Goal: Task Accomplishment & Management: Use online tool/utility

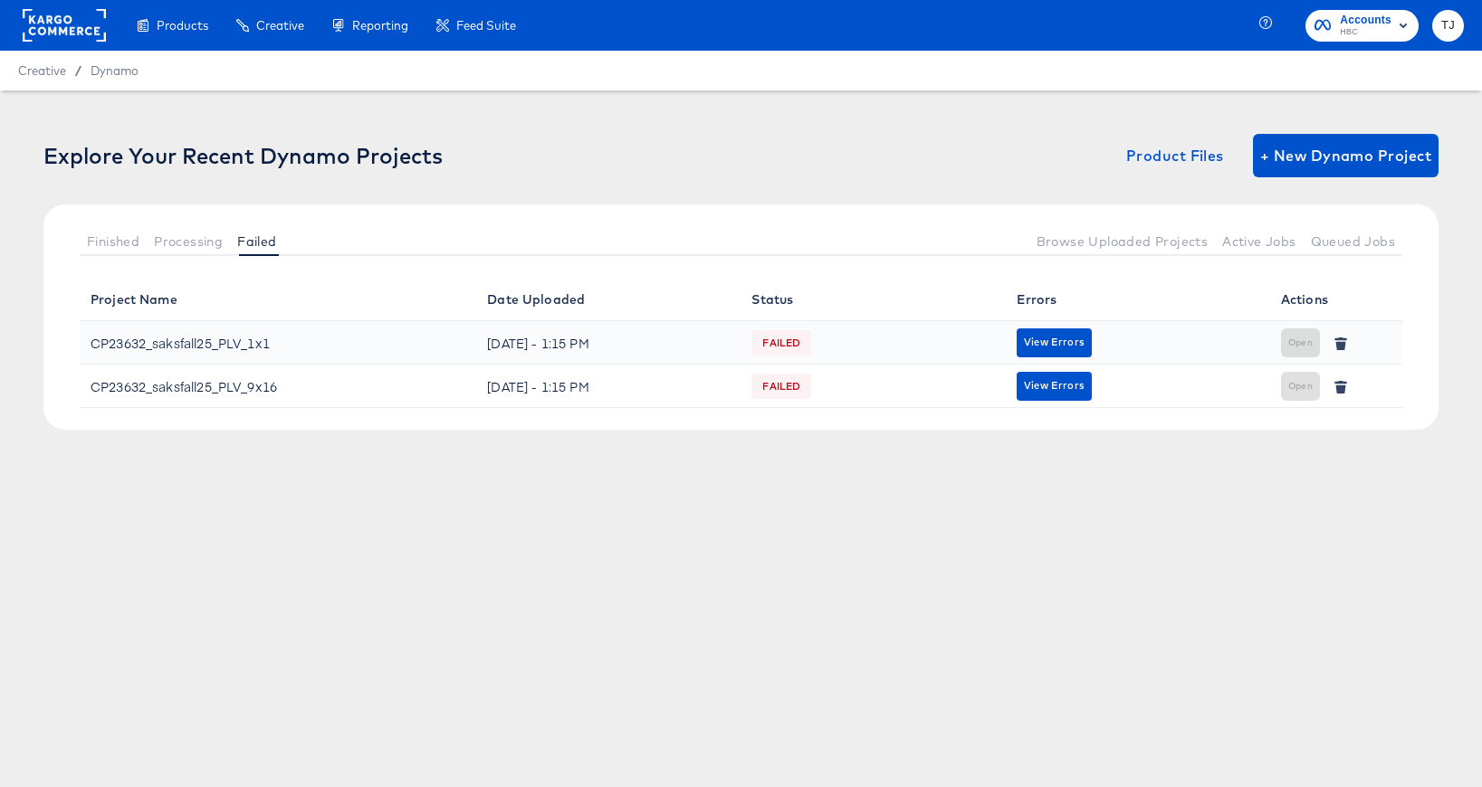
click at [51, 25] on rect at bounding box center [64, 25] width 83 height 33
click at [51, 24] on rect at bounding box center [64, 25] width 83 height 33
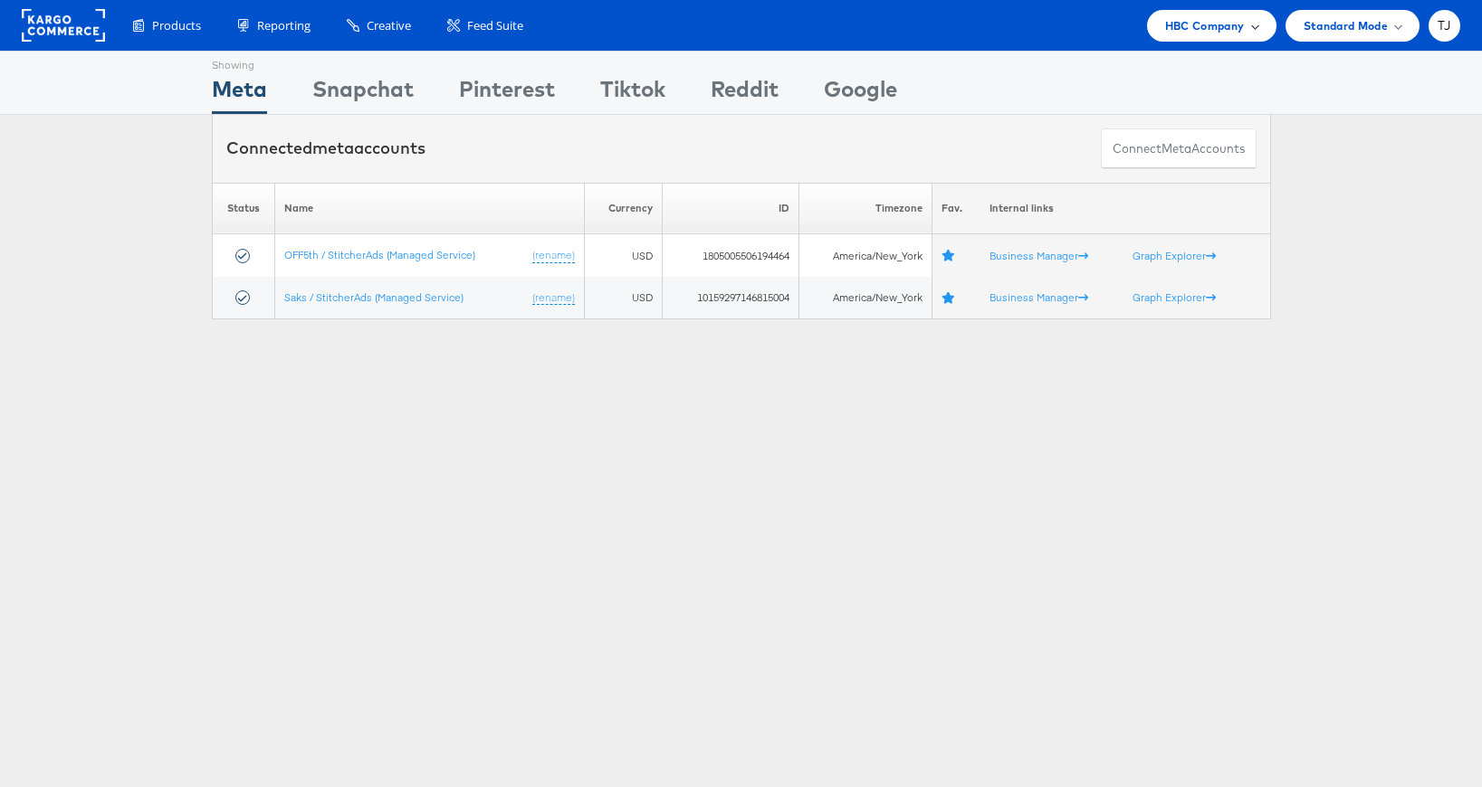
click at [1250, 29] on div "HBC Company" at bounding box center [1211, 25] width 93 height 19
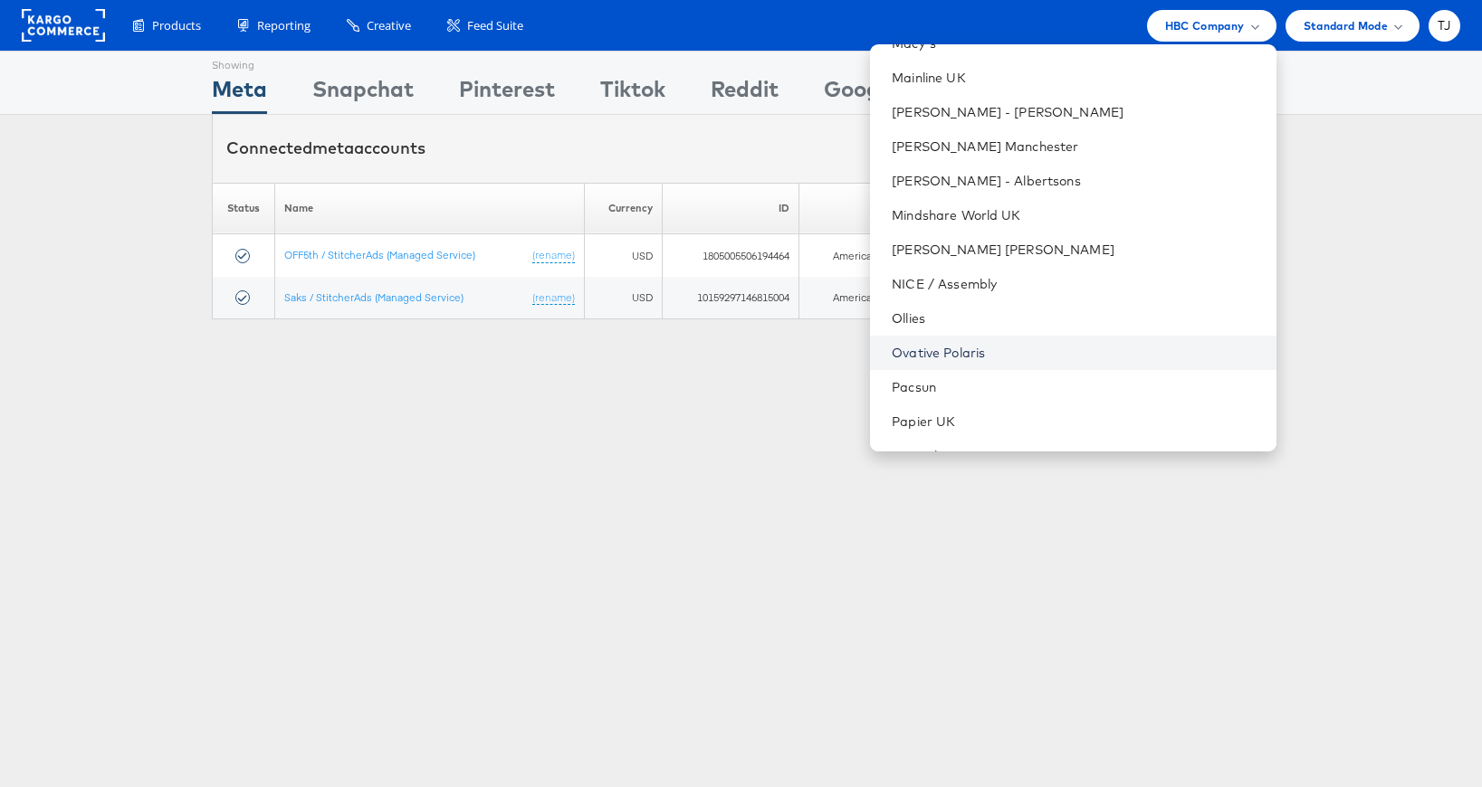
scroll to position [1977, 0]
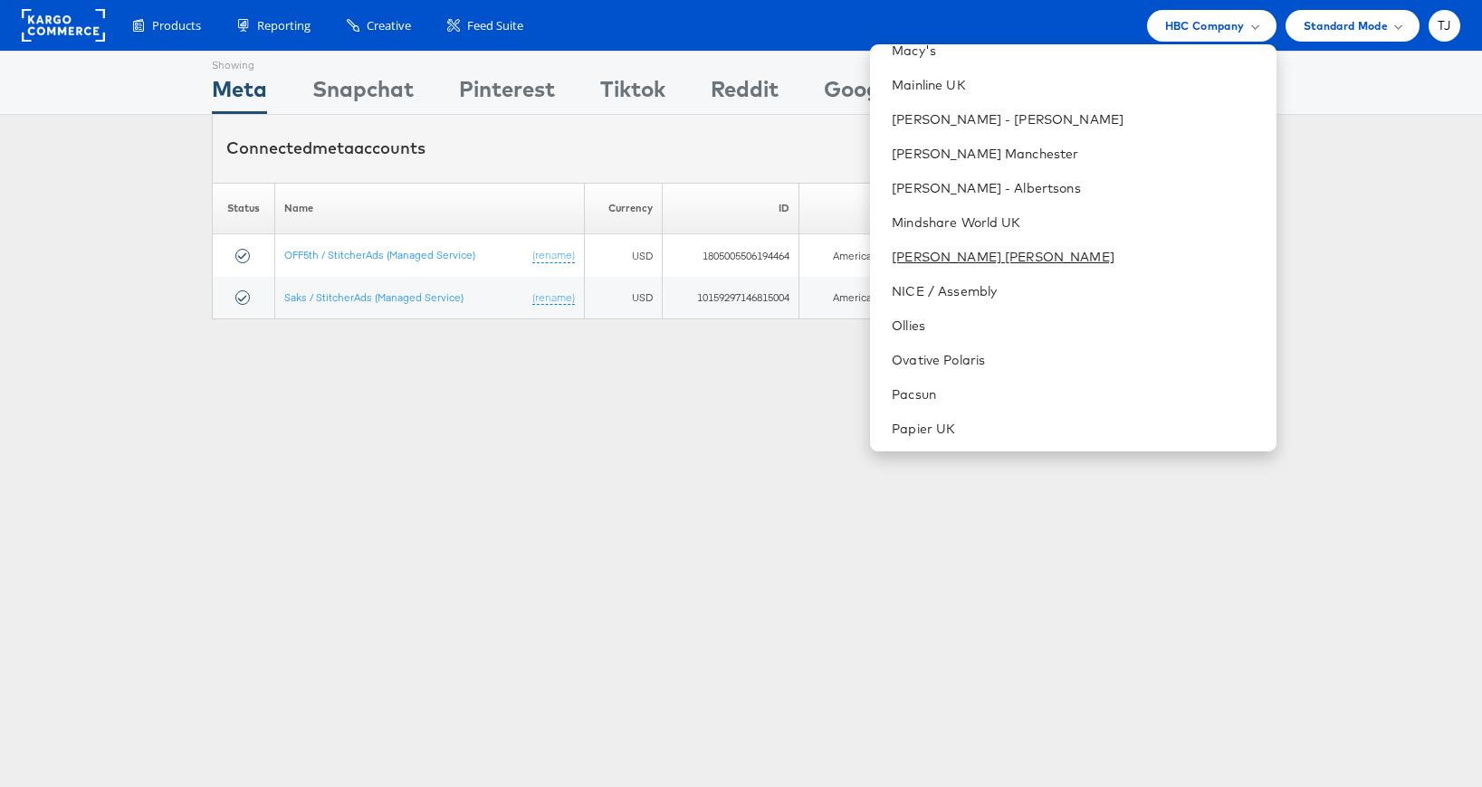
drag, startPoint x: 1097, startPoint y: 257, endPoint x: 1352, endPoint y: 262, distance: 255.3
click at [1097, 258] on link "[PERSON_NAME] [PERSON_NAME]" at bounding box center [1076, 257] width 369 height 18
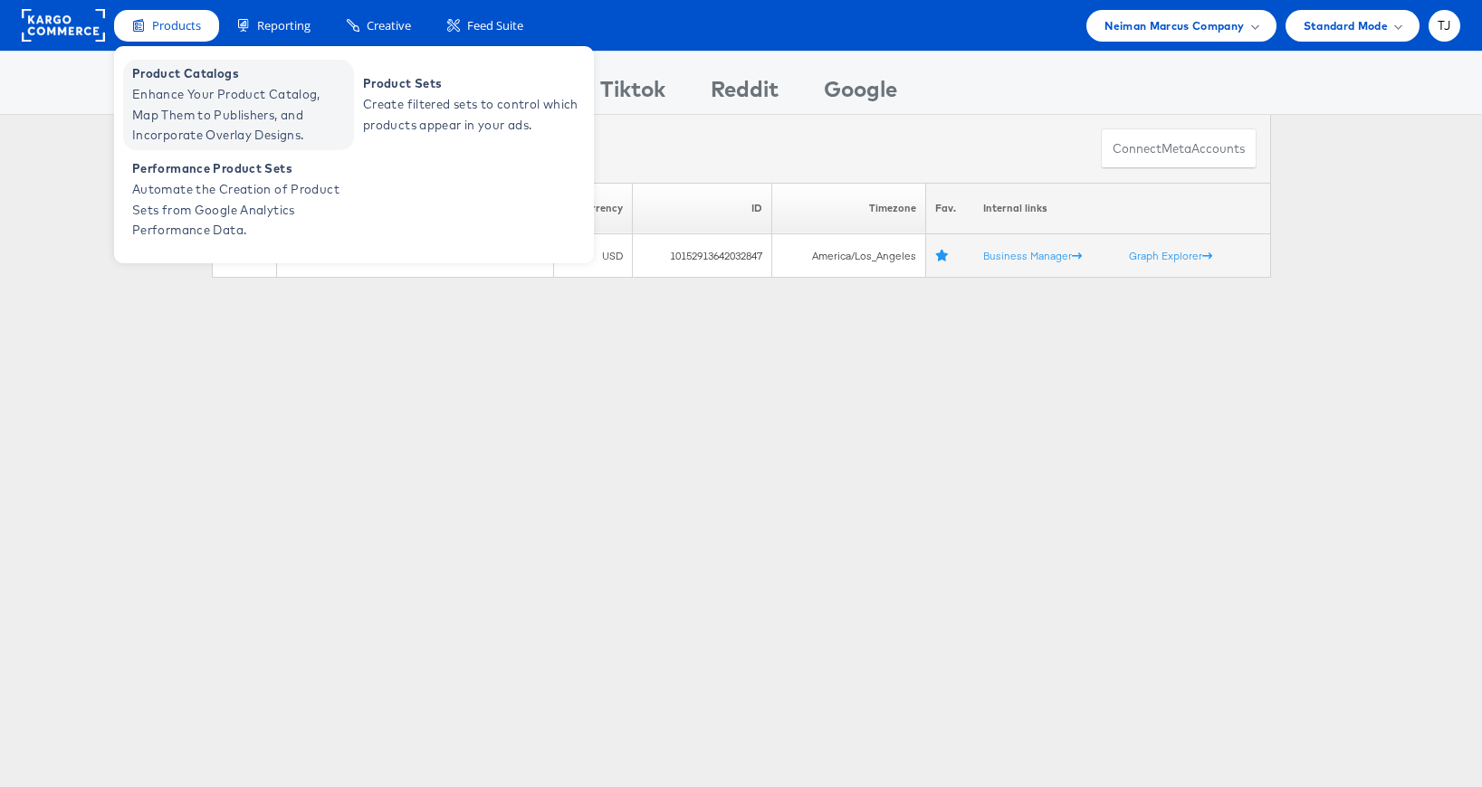
click at [156, 73] on span "Product Catalogs" at bounding box center [240, 73] width 217 height 21
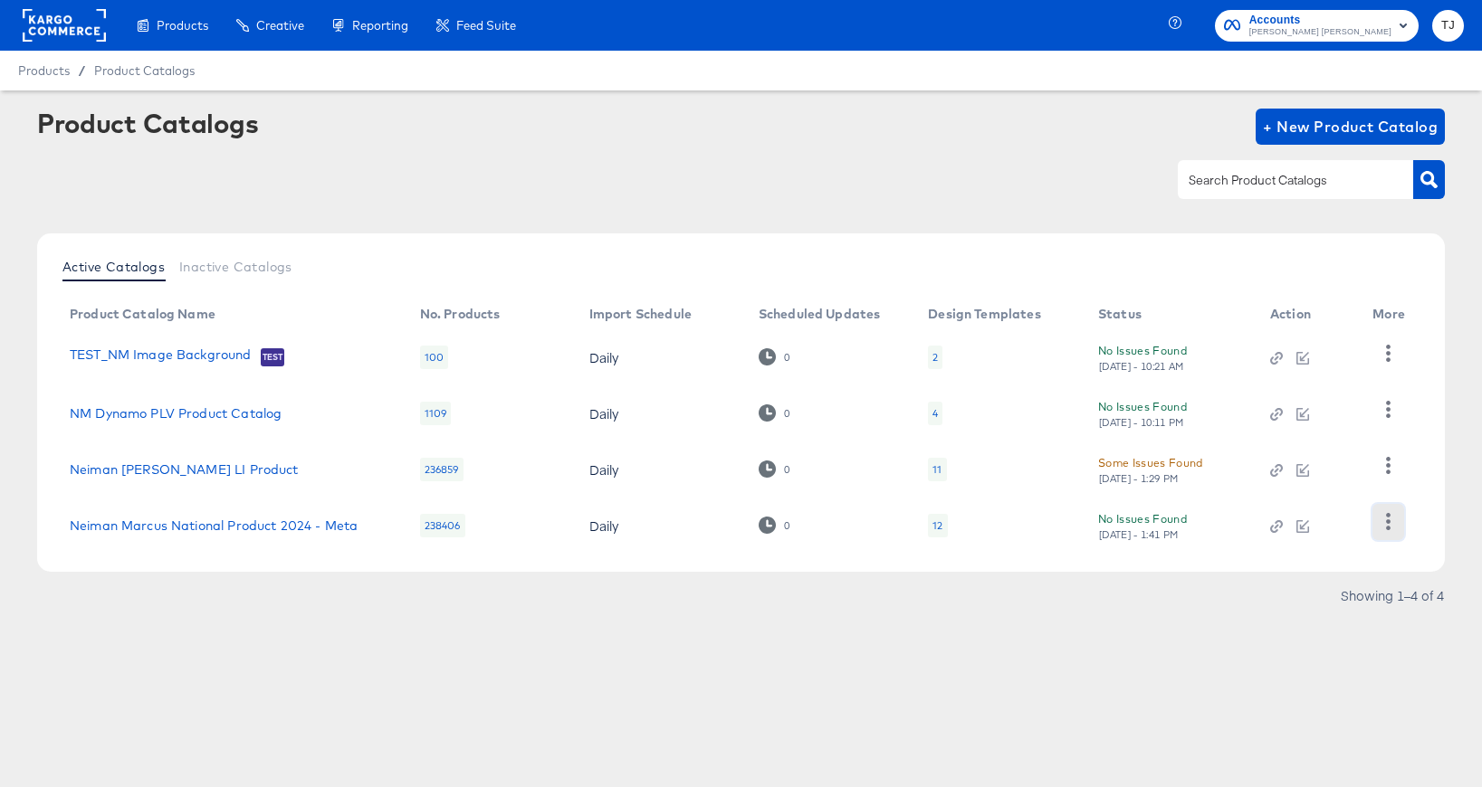
click at [1388, 521] on icon "button" at bounding box center [1388, 521] width 5 height 17
click at [1358, 442] on div "HUD Checks (Internal)" at bounding box center [1314, 431] width 181 height 29
click at [42, 31] on rect at bounding box center [64, 25] width 83 height 33
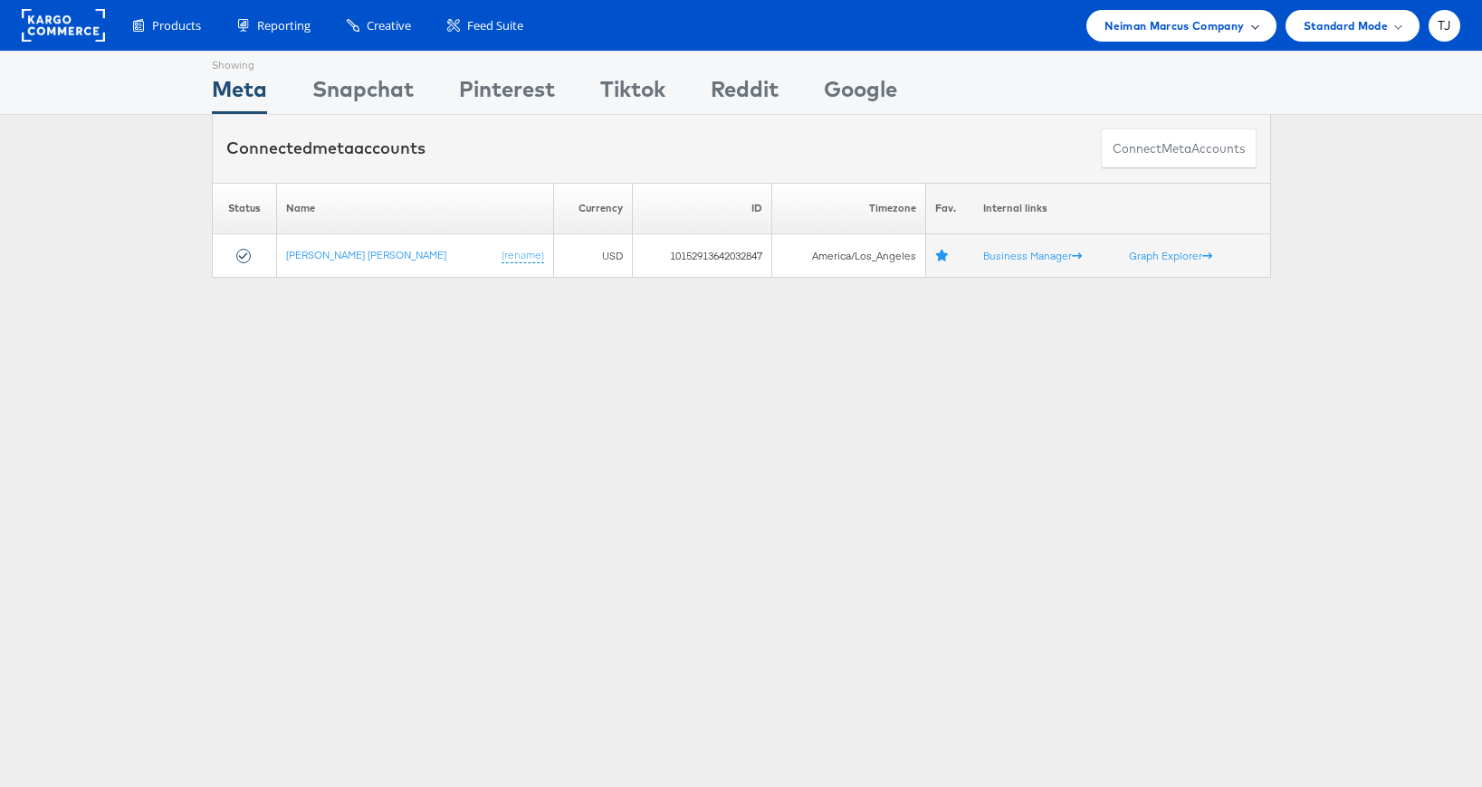
click at [1213, 24] on span "Neiman Marcus Company" at bounding box center [1173, 25] width 139 height 19
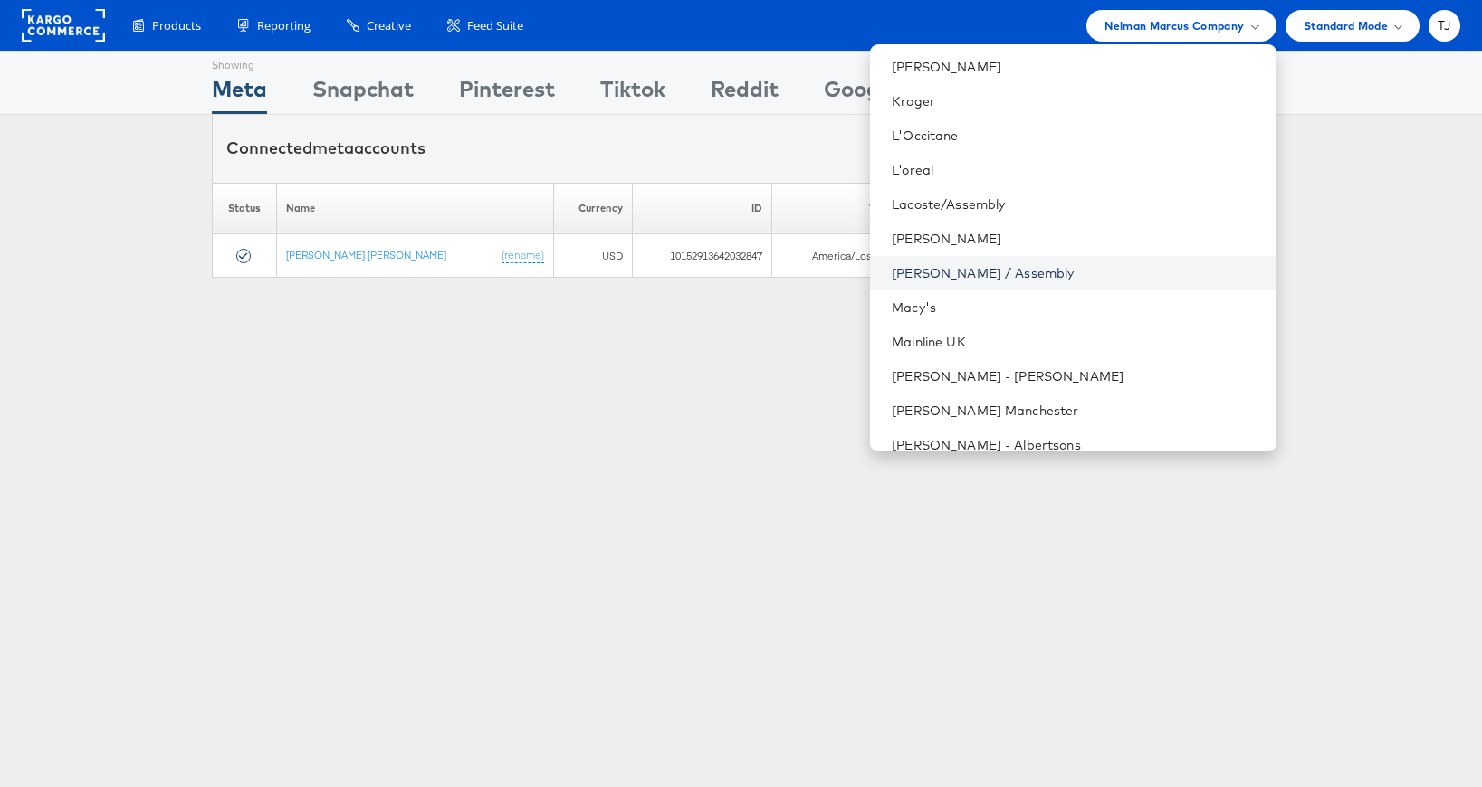
scroll to position [1733, 0]
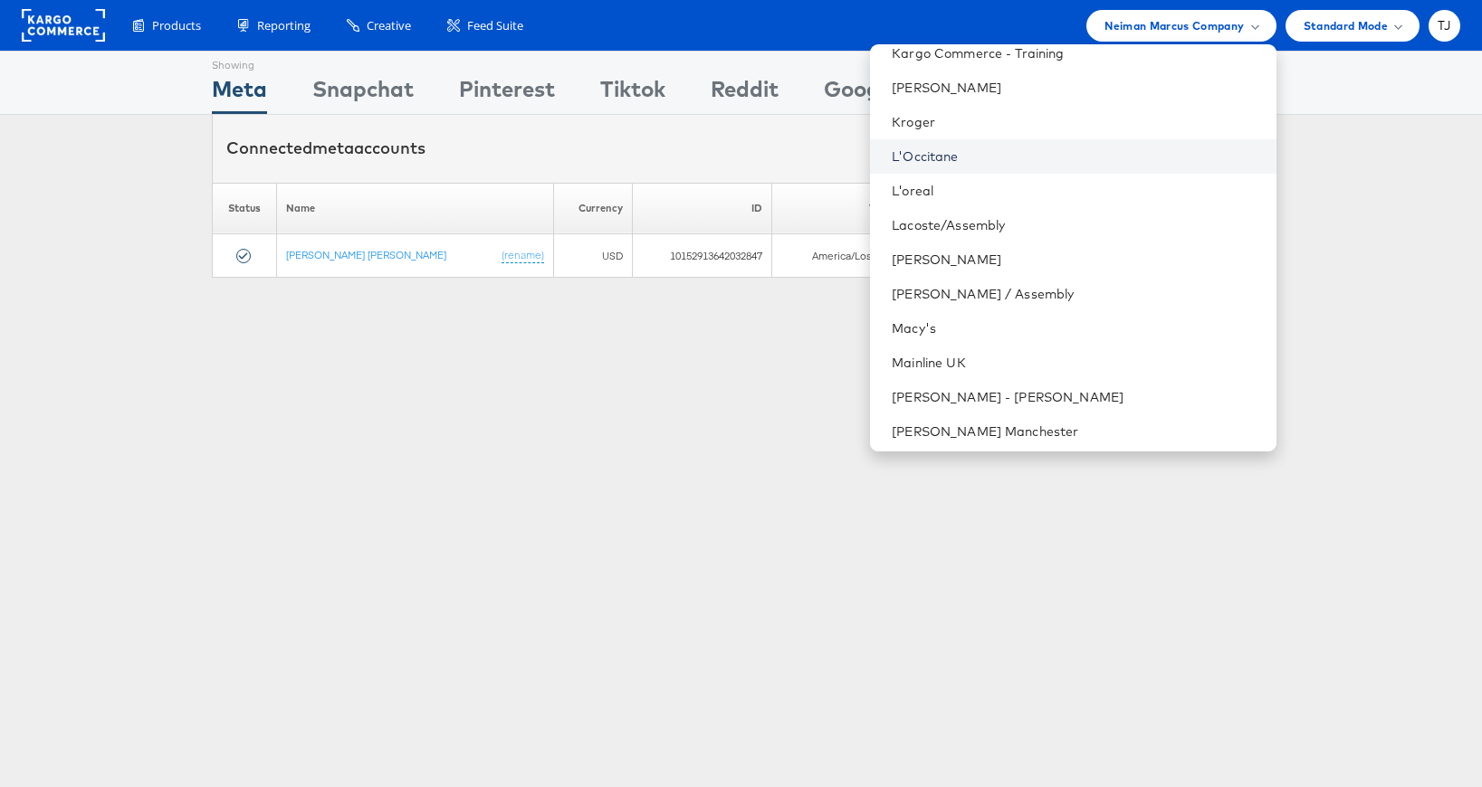
click at [1092, 149] on link "L'Occitane" at bounding box center [1076, 157] width 369 height 18
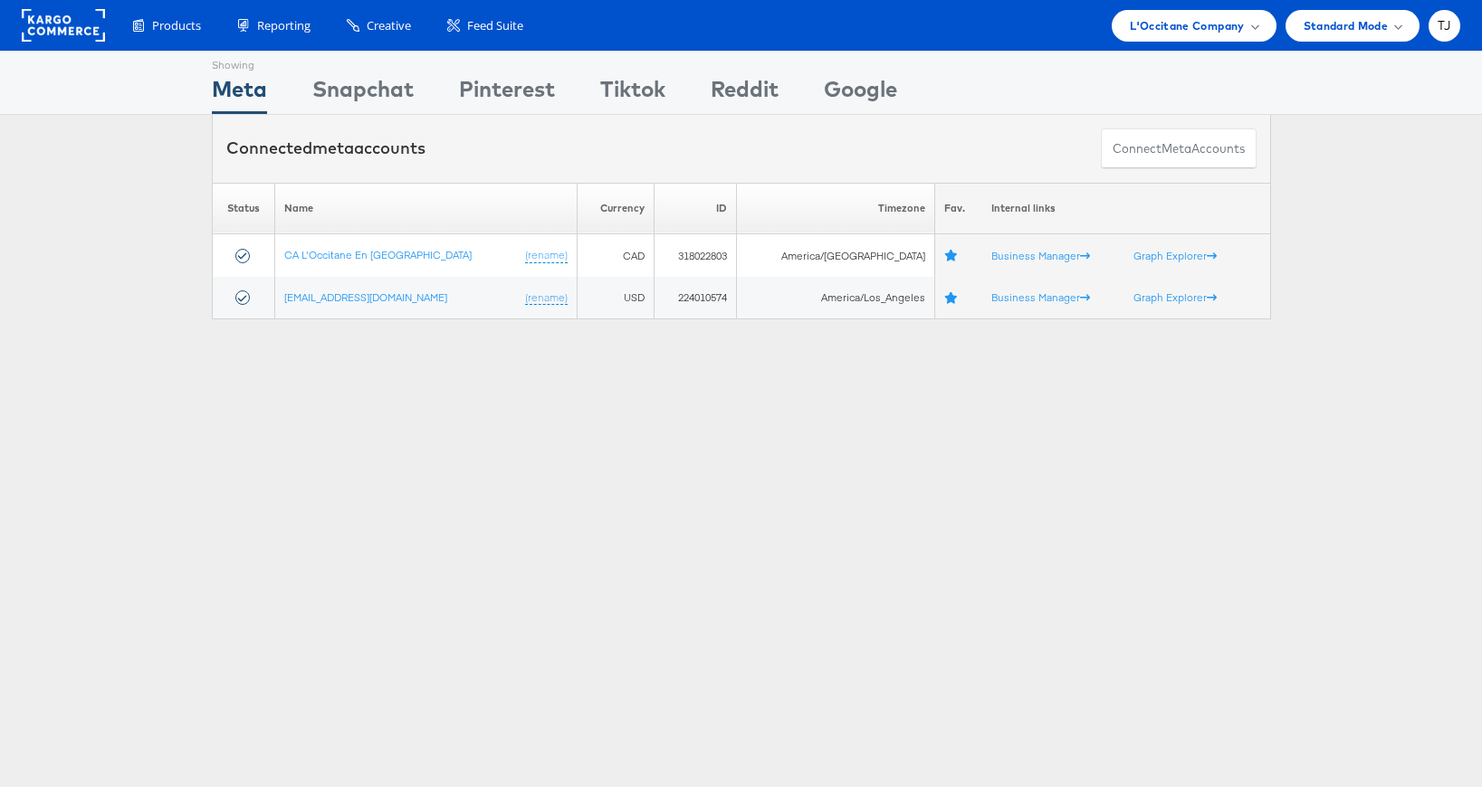
scroll to position [4, 0]
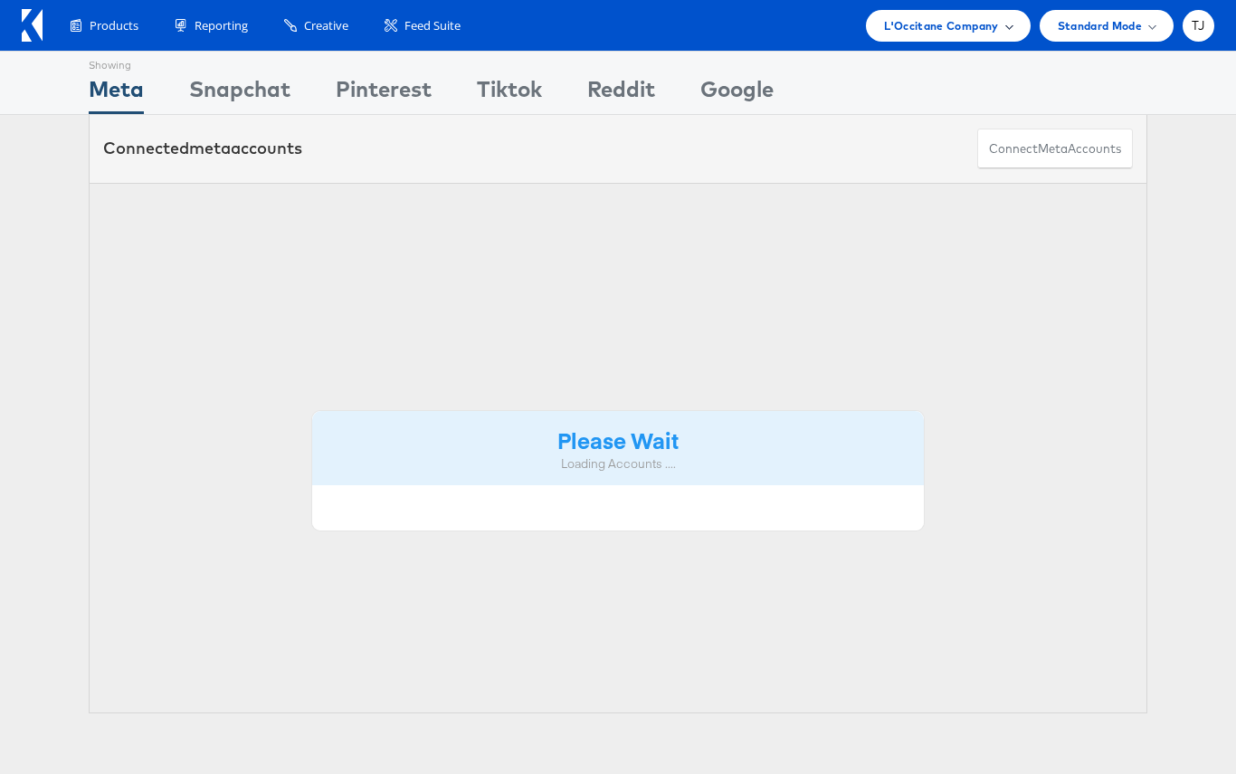
click at [1011, 24] on div "L'Occitane Company" at bounding box center [948, 26] width 164 height 32
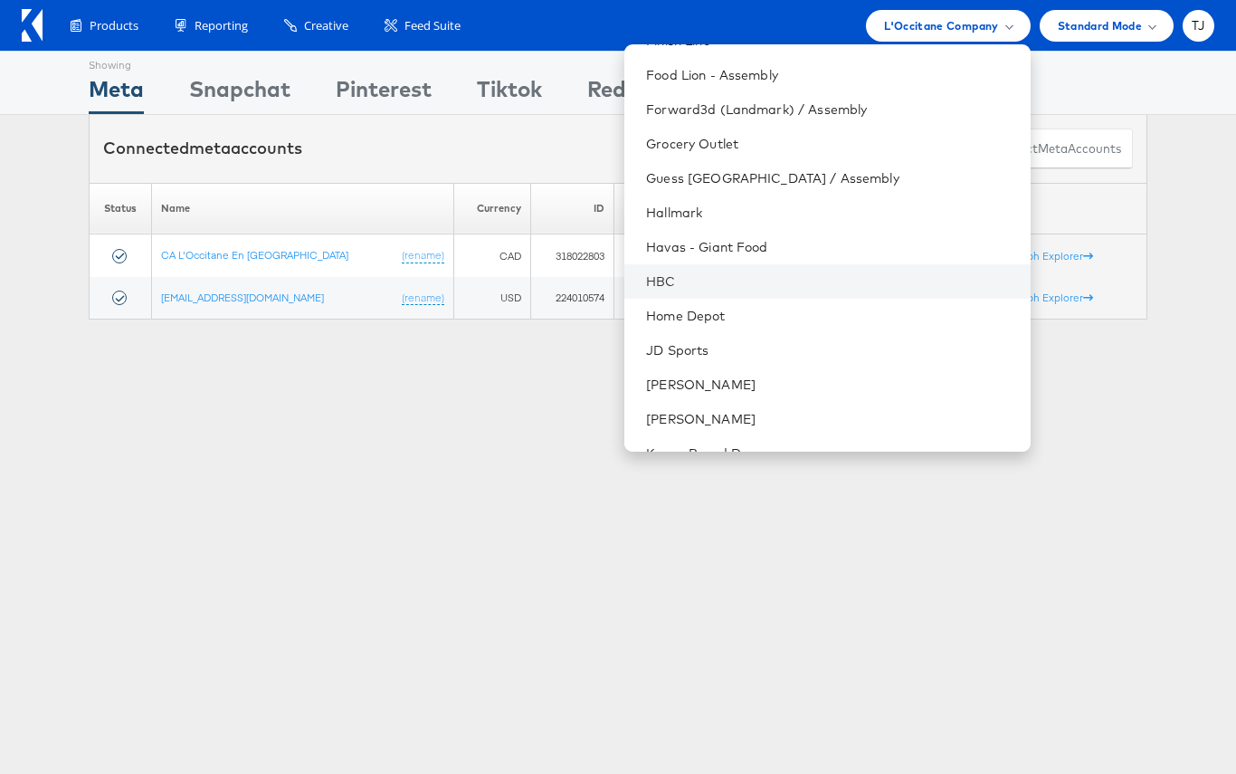
scroll to position [959, 0]
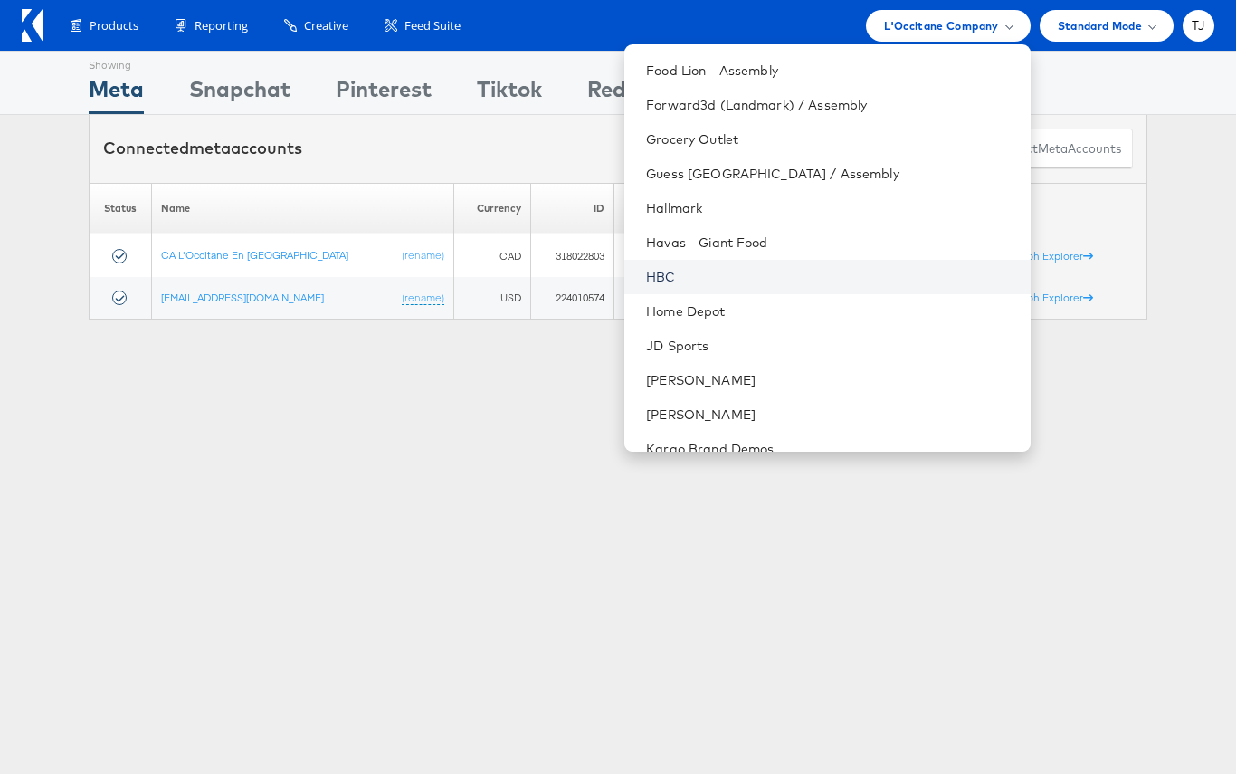
click at [872, 278] on link "HBC" at bounding box center [830, 277] width 369 height 18
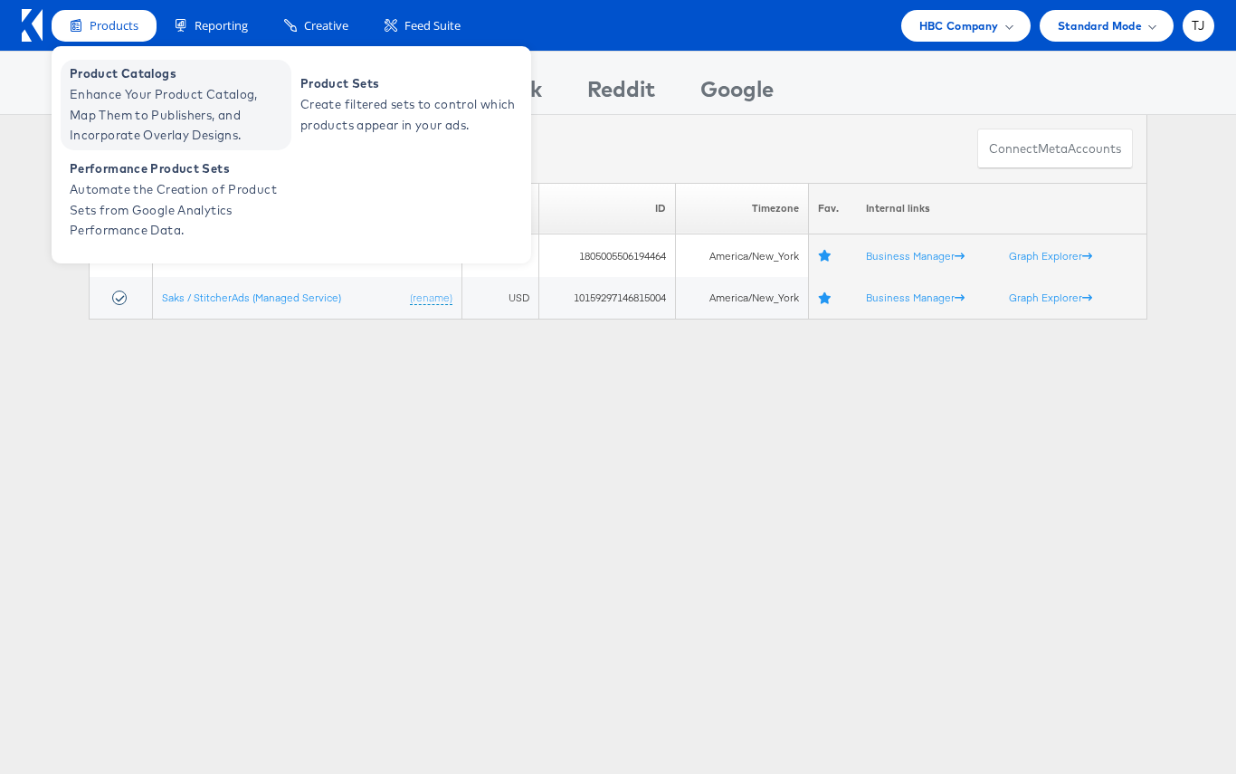
click at [136, 102] on span "Enhance Your Product Catalog, Map Them to Publishers, and Incorporate Overlay D…" at bounding box center [178, 115] width 217 height 62
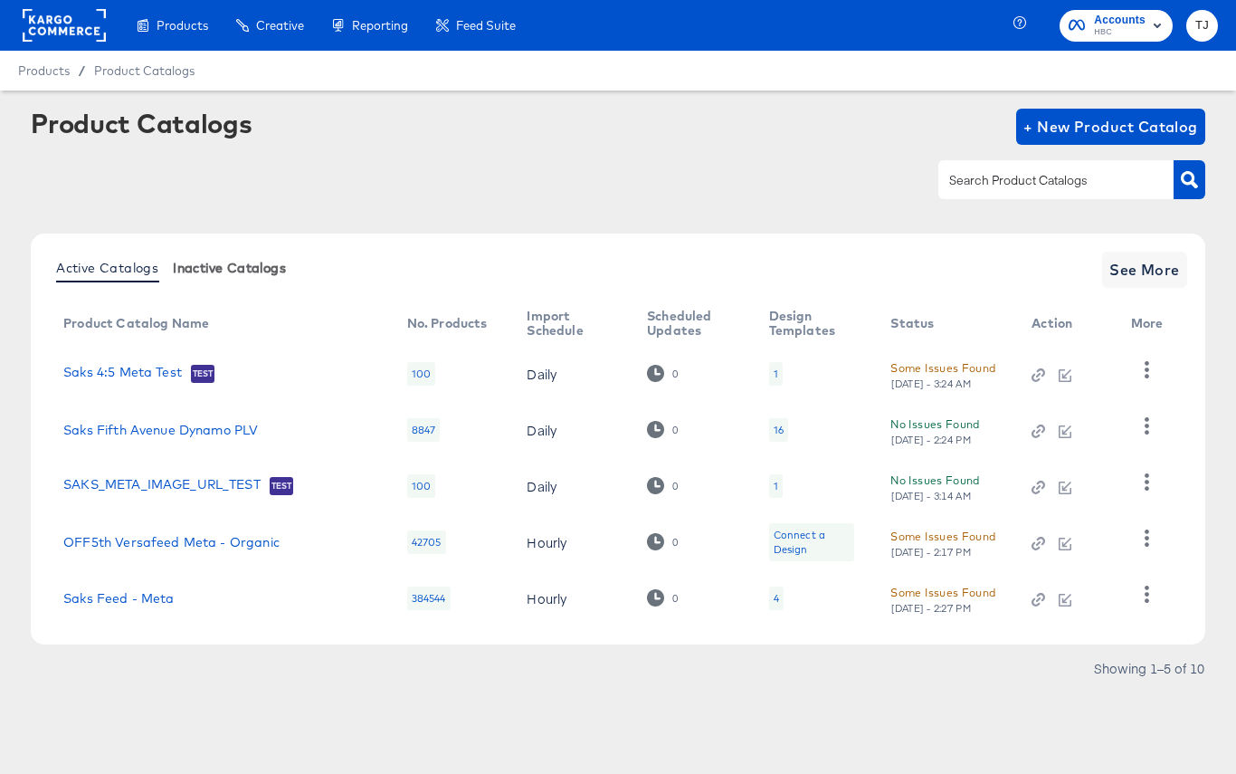
click at [0, 0] on div "Dynamo" at bounding box center [0, 0] width 0 height 0
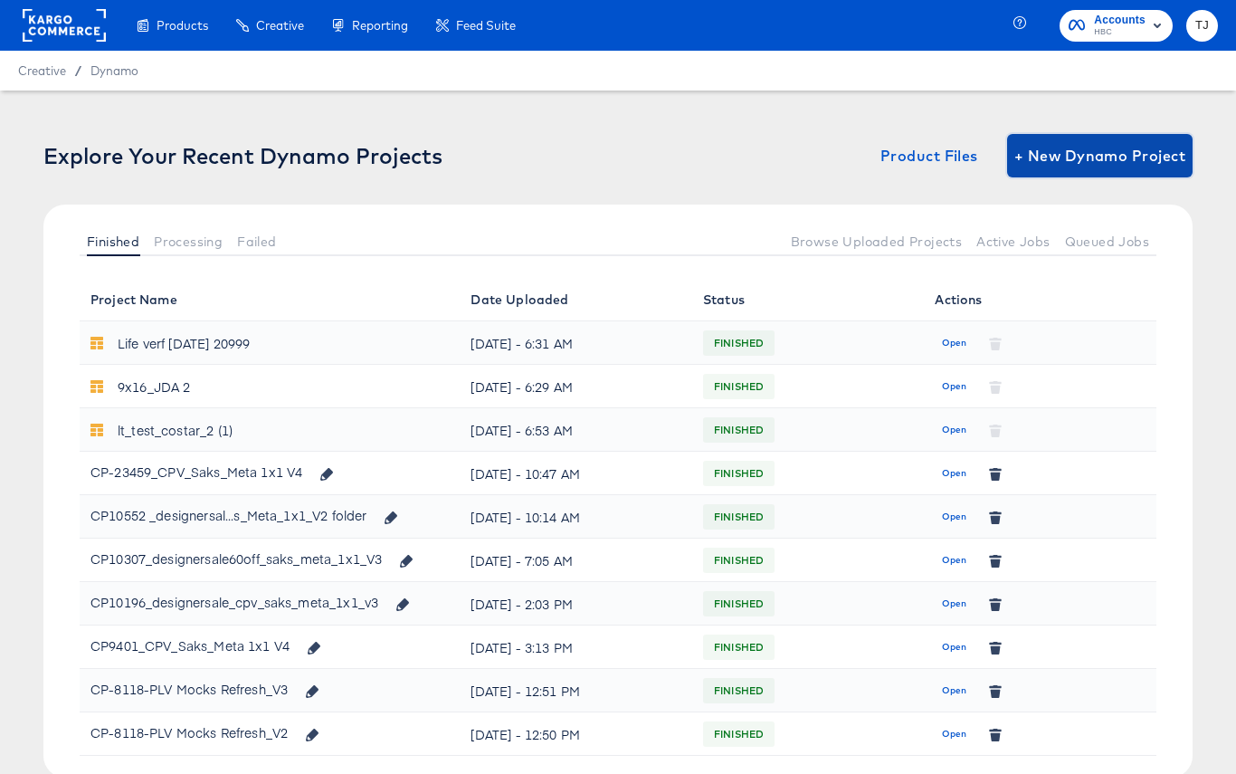
click at [1085, 155] on span "+ New Dynamo Project" at bounding box center [1100, 155] width 171 height 25
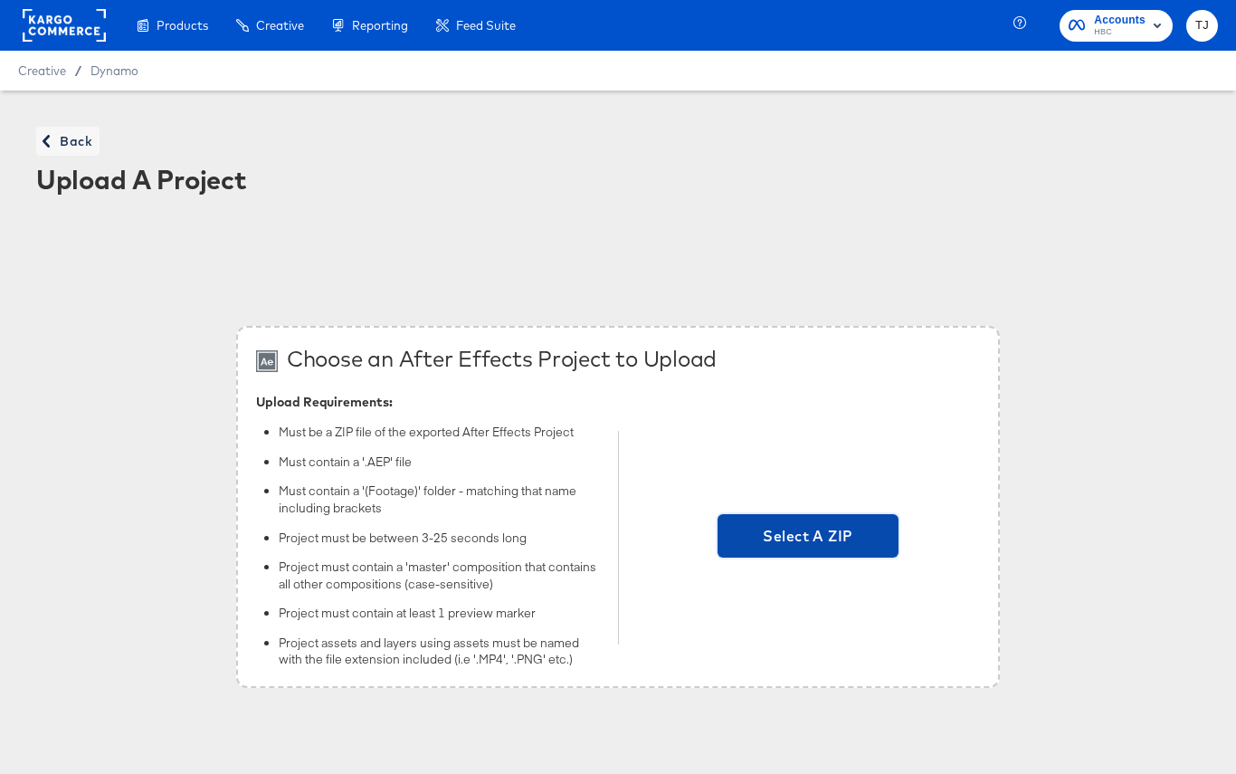
click at [853, 540] on span "Select A ZIP" at bounding box center [808, 535] width 167 height 25
click at [808, 538] on input "Select A ZIP" at bounding box center [808, 538] width 0 height 0
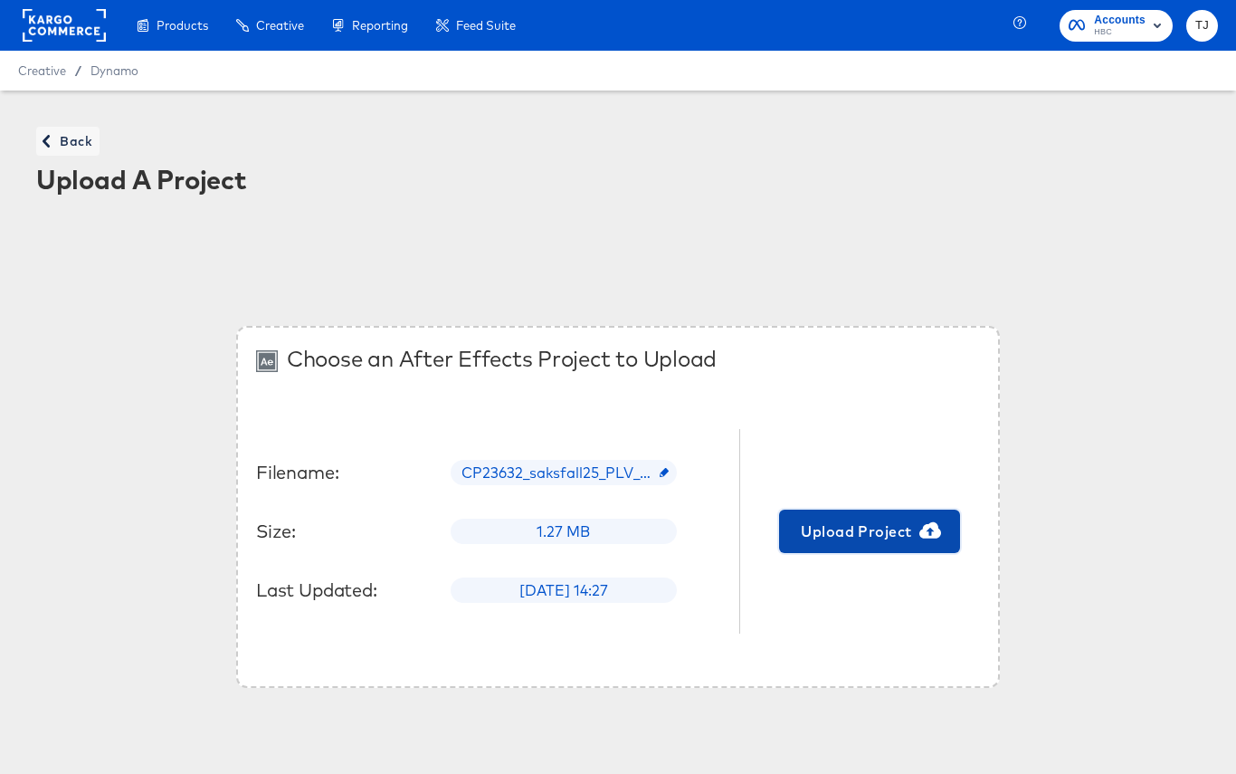
click at [844, 532] on span "Upload Project" at bounding box center [870, 531] width 167 height 25
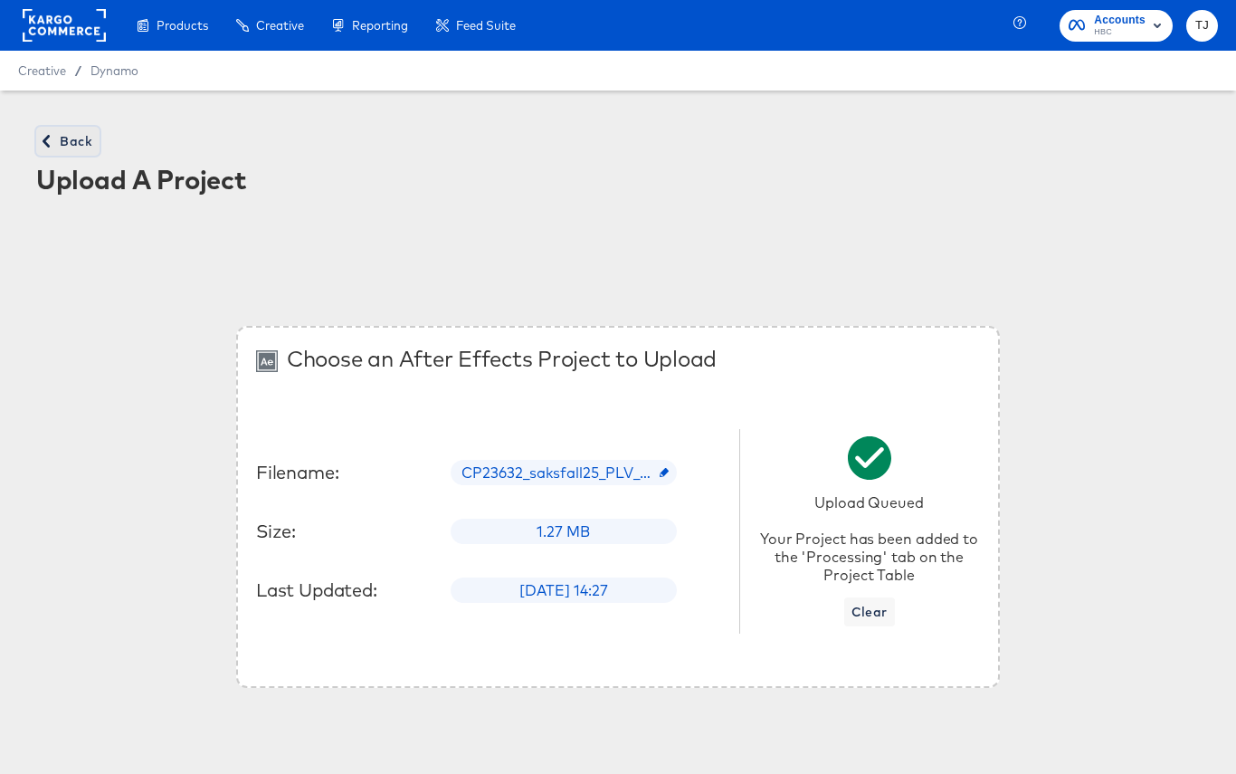
click at [70, 136] on span "Back" at bounding box center [67, 141] width 49 height 23
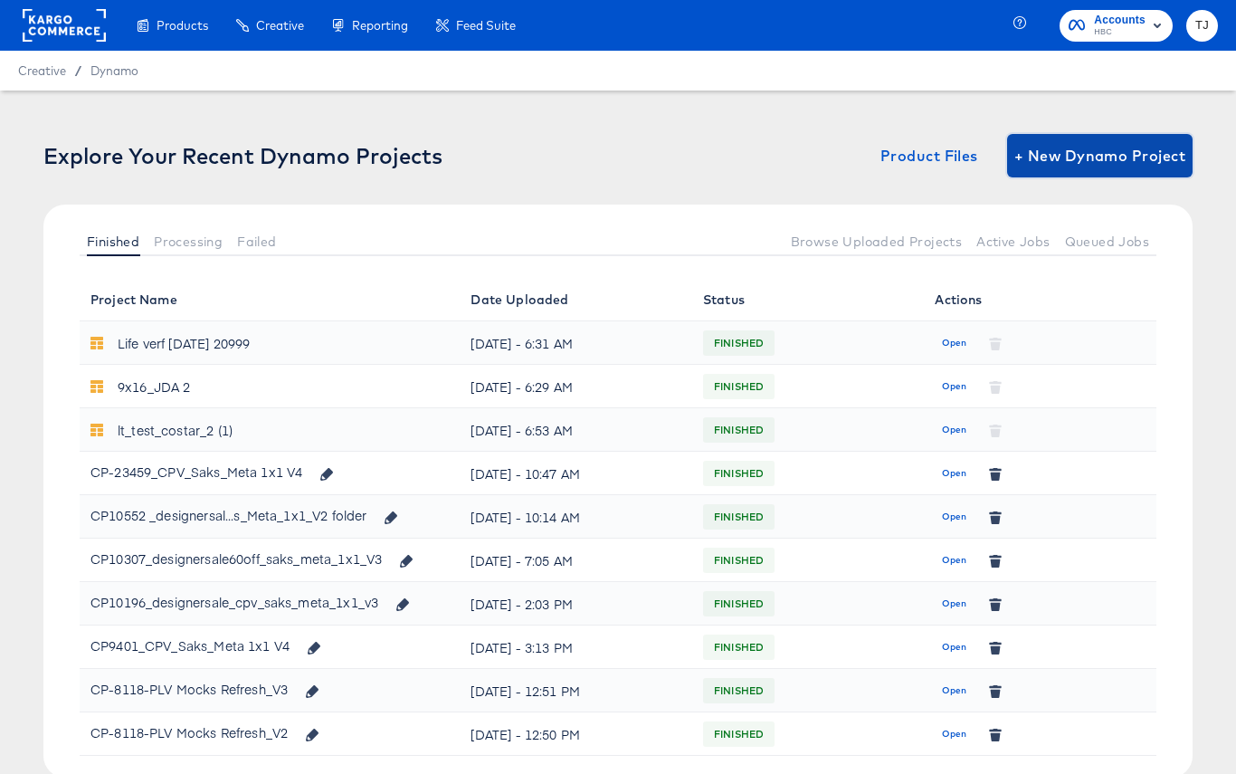
click at [1093, 156] on span "+ New Dynamo Project" at bounding box center [1100, 155] width 171 height 25
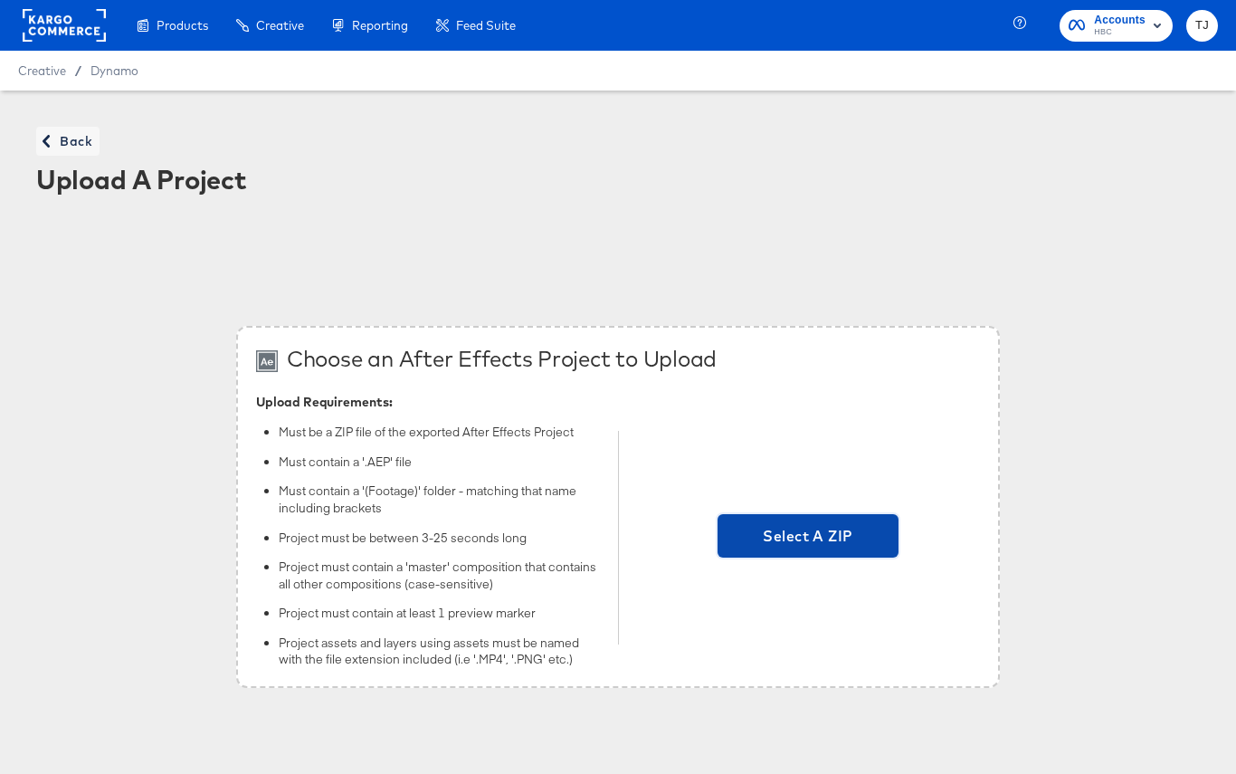
click at [763, 541] on span "Select A ZIP" at bounding box center [808, 535] width 167 height 25
click at [808, 538] on input "Select A ZIP" at bounding box center [808, 538] width 0 height 0
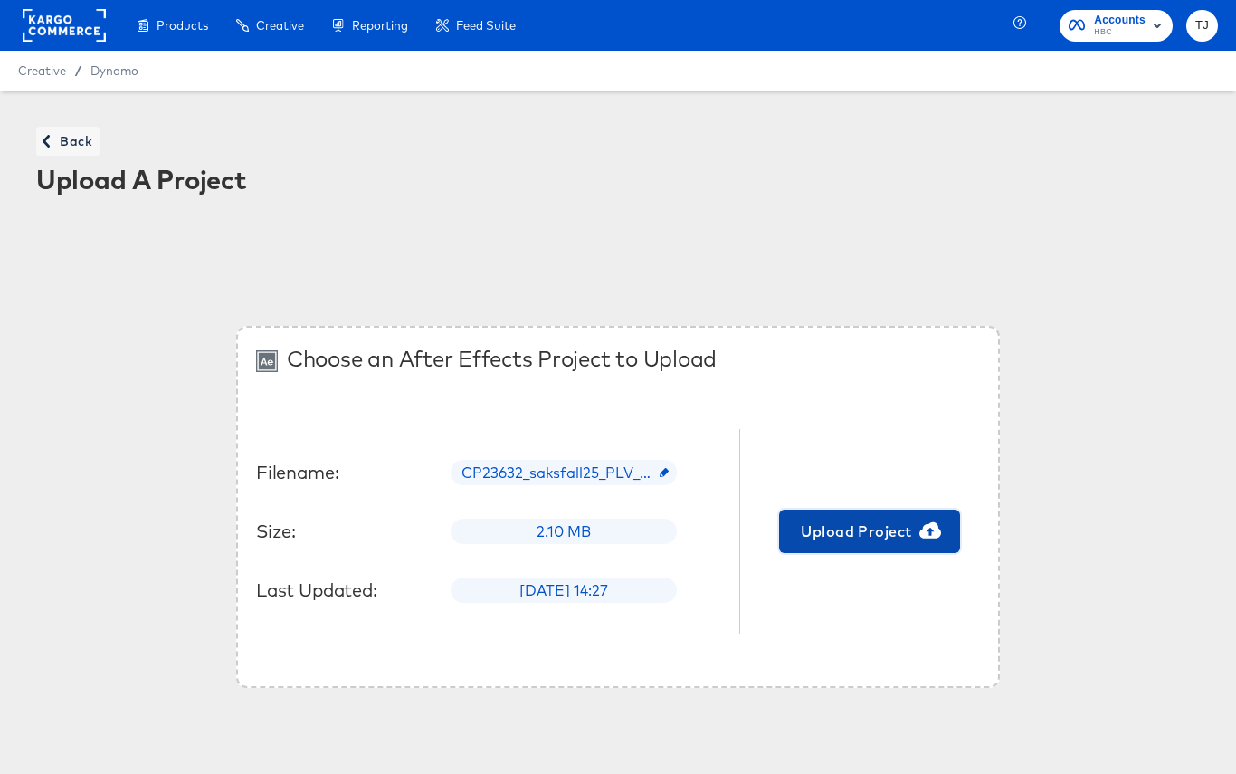
click at [900, 537] on span "Upload Project" at bounding box center [870, 531] width 167 height 25
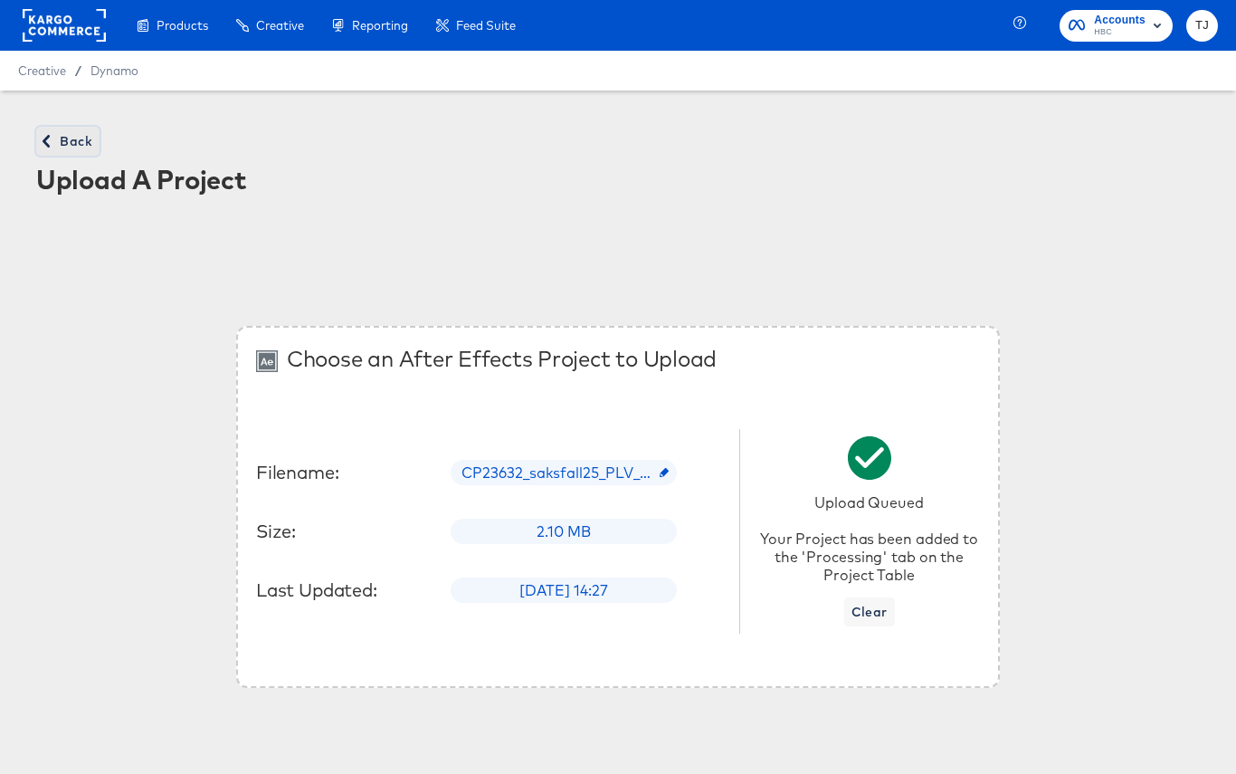
click at [81, 138] on span "Back" at bounding box center [67, 141] width 49 height 23
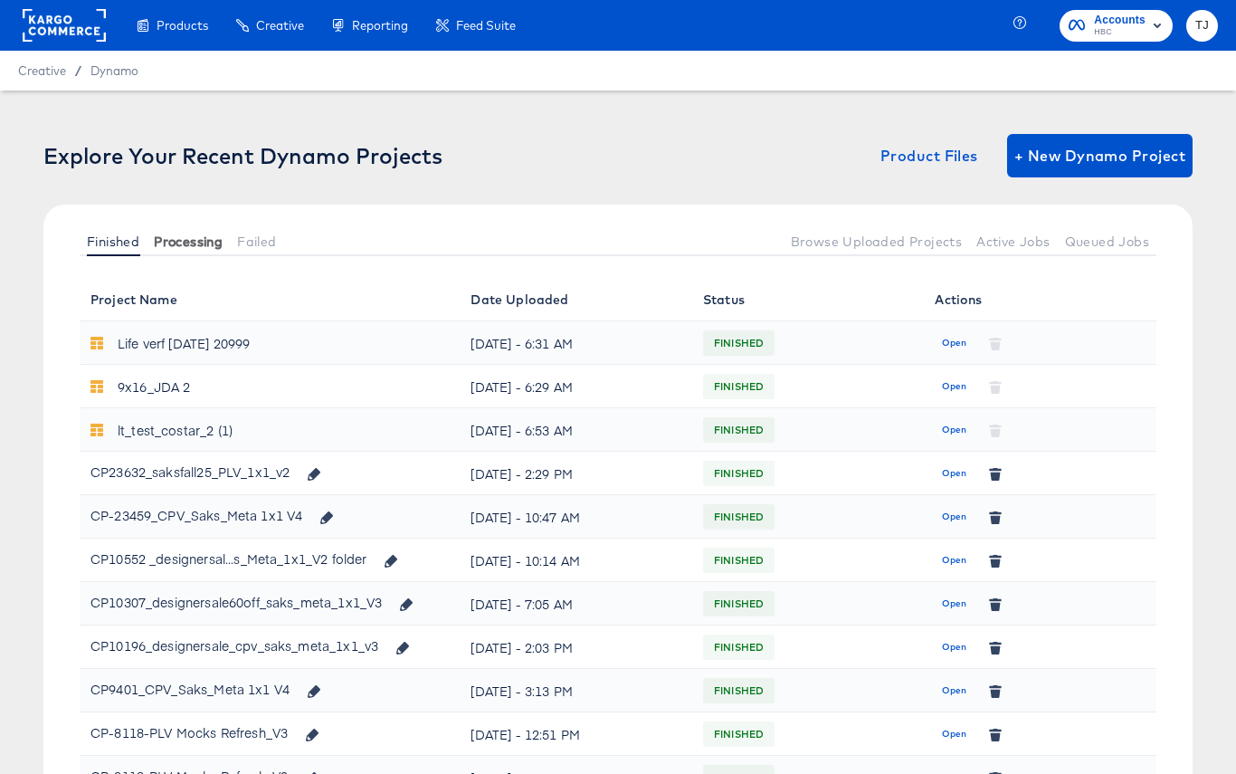
click at [185, 252] on button "Processing" at bounding box center [188, 241] width 83 height 30
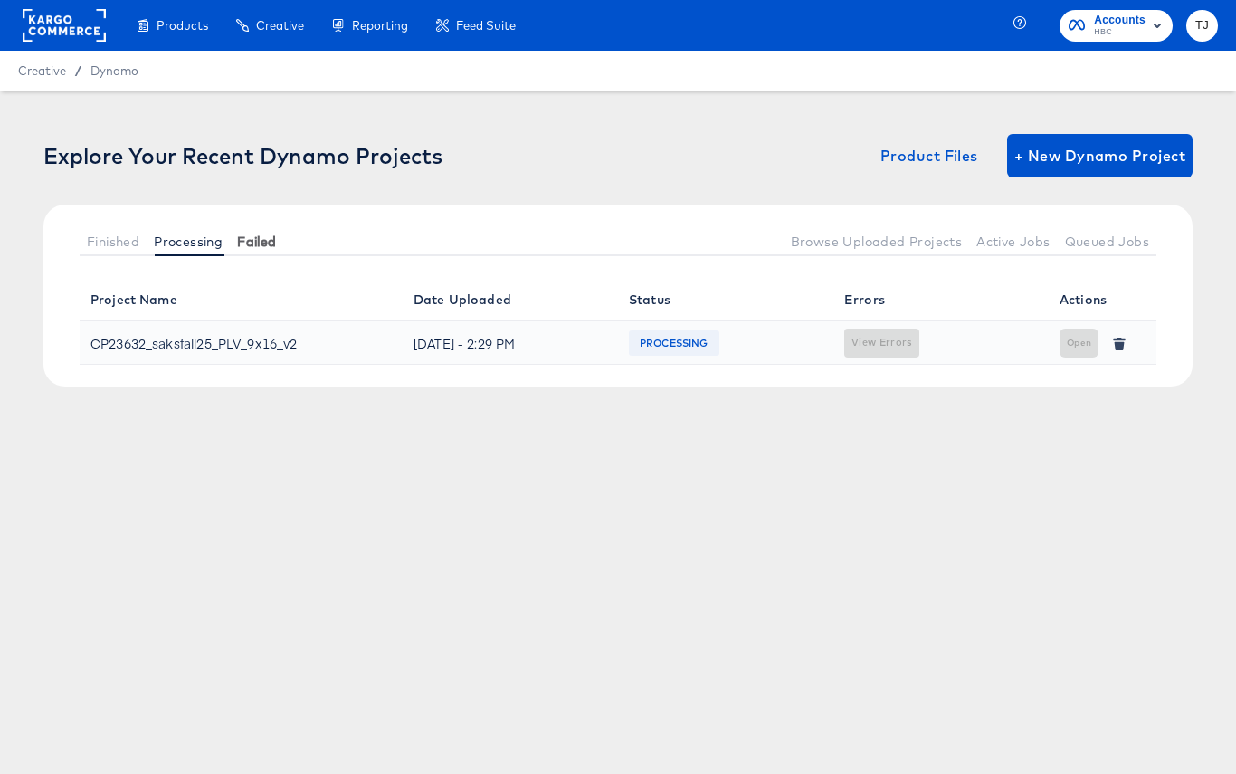
click at [265, 240] on span "Failed" at bounding box center [256, 241] width 39 height 14
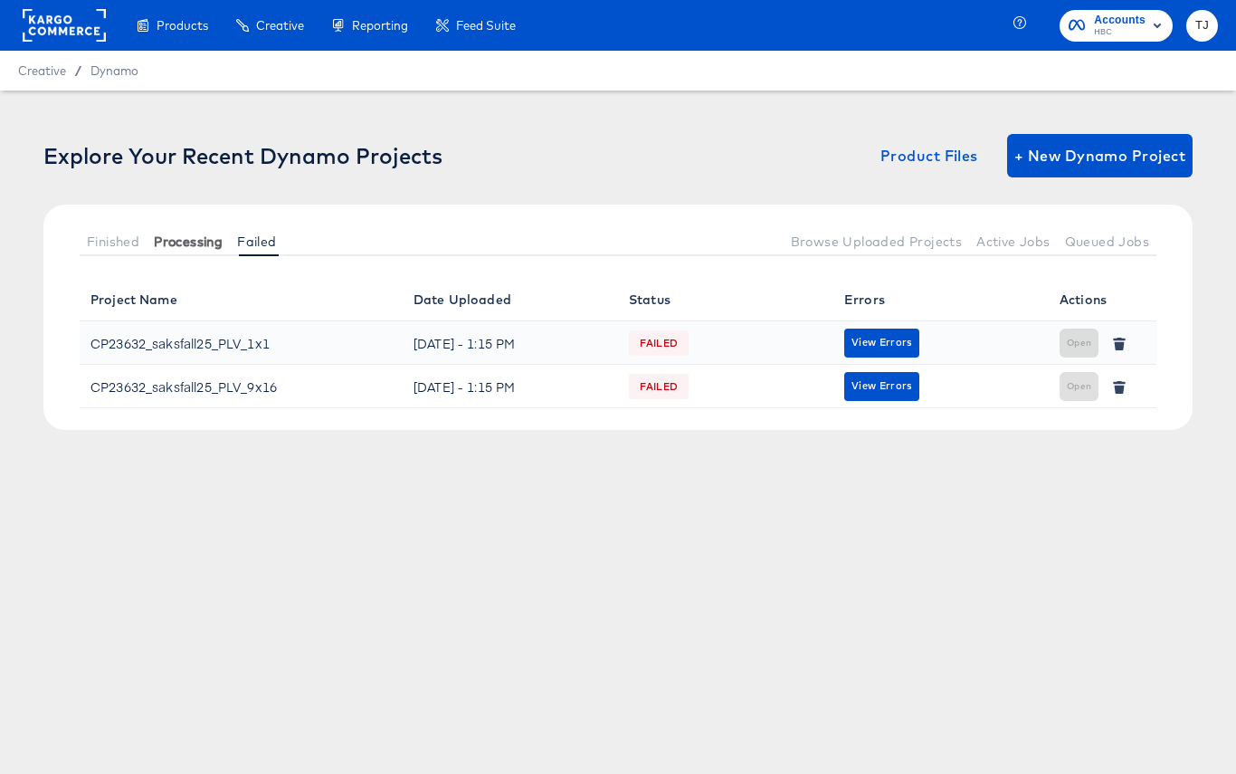
click at [196, 238] on span "Processing" at bounding box center [188, 241] width 69 height 14
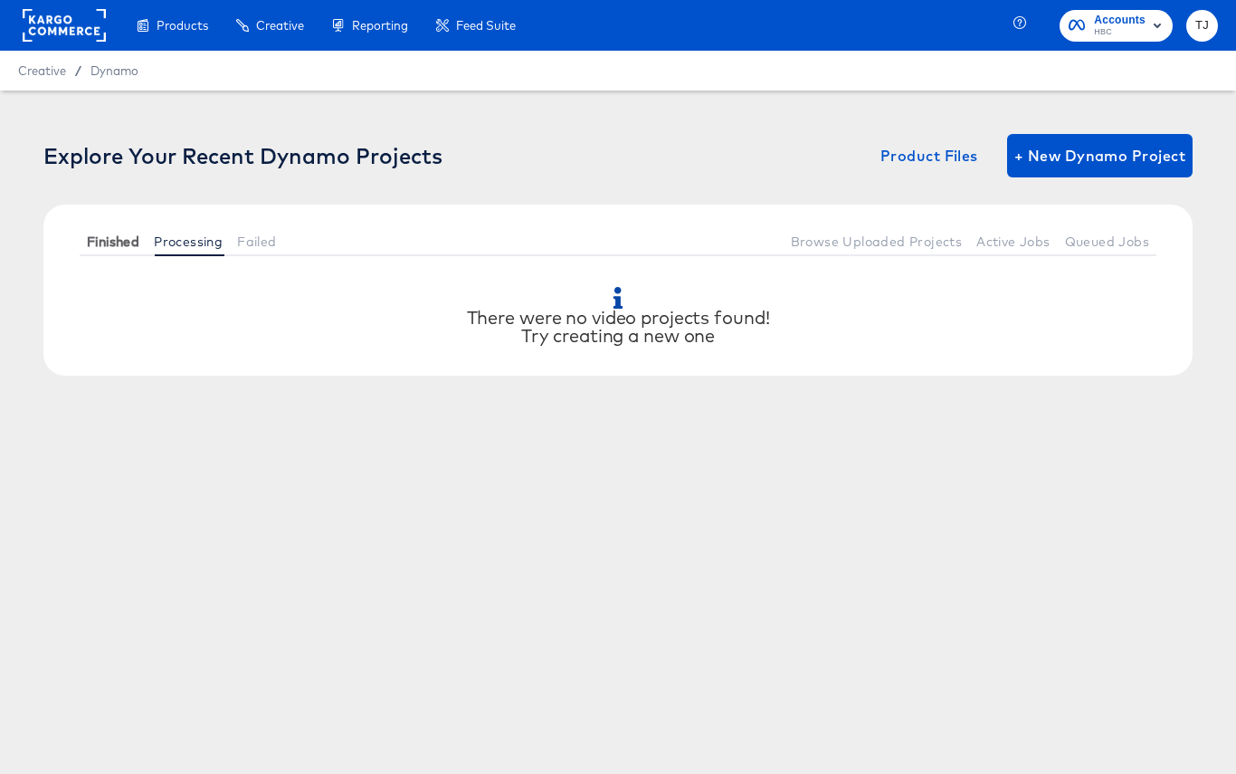
drag, startPoint x: 101, startPoint y: 234, endPoint x: 110, endPoint y: 235, distance: 9.2
click at [101, 234] on span "Finished" at bounding box center [113, 241] width 52 height 14
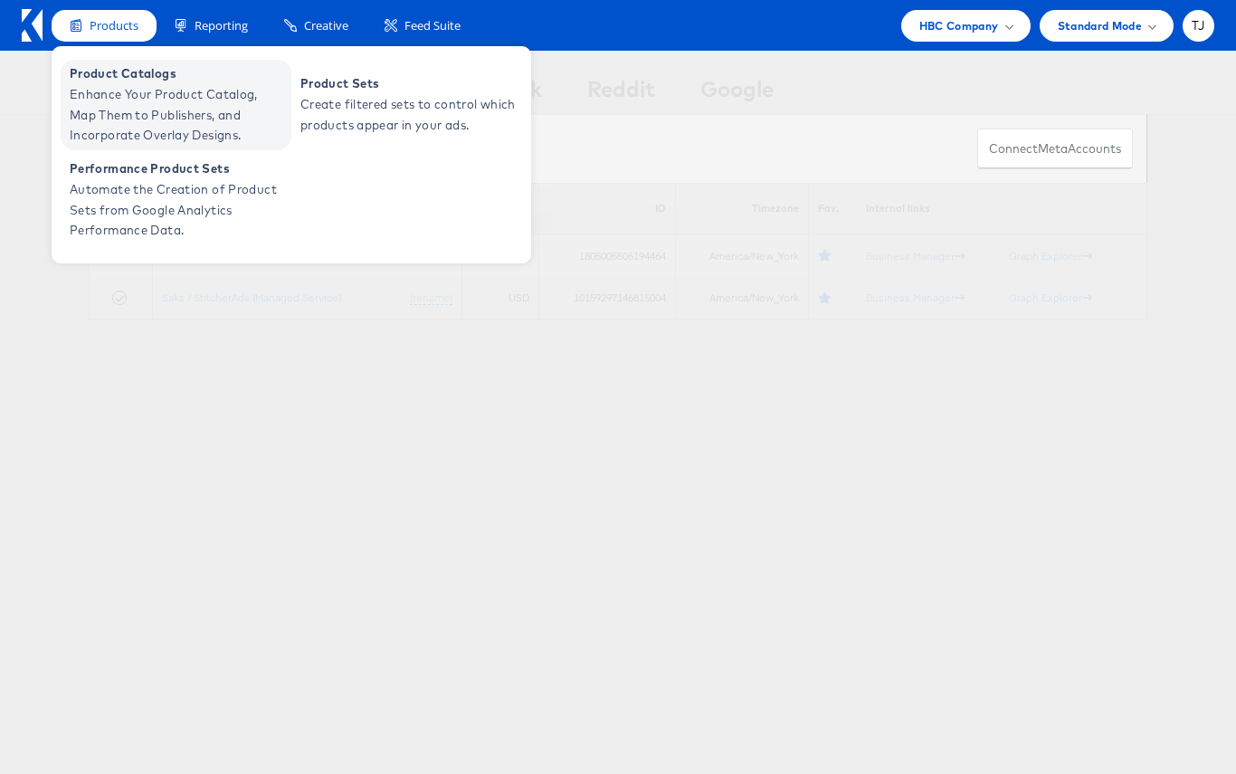
click at [116, 94] on span "Enhance Your Product Catalog, Map Them to Publishers, and Incorporate Overlay D…" at bounding box center [178, 115] width 217 height 62
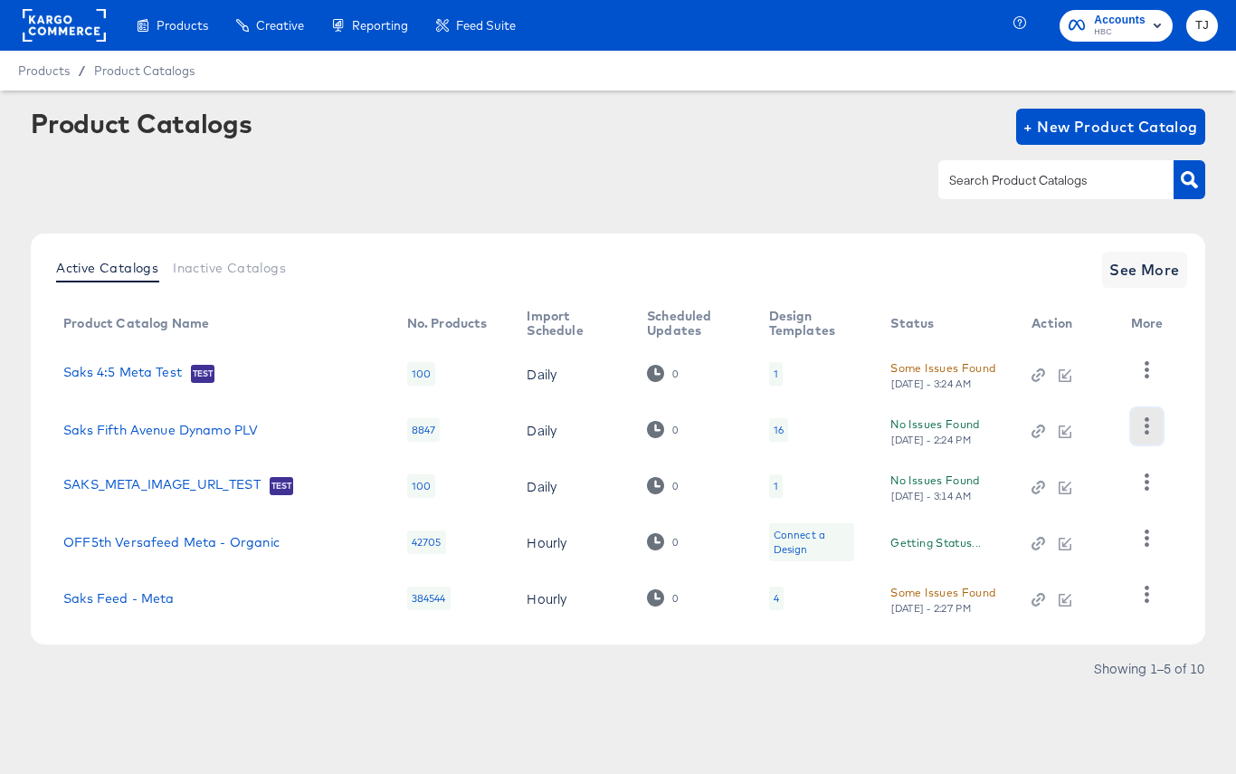
click at [1147, 431] on icon "button" at bounding box center [1147, 425] width 5 height 17
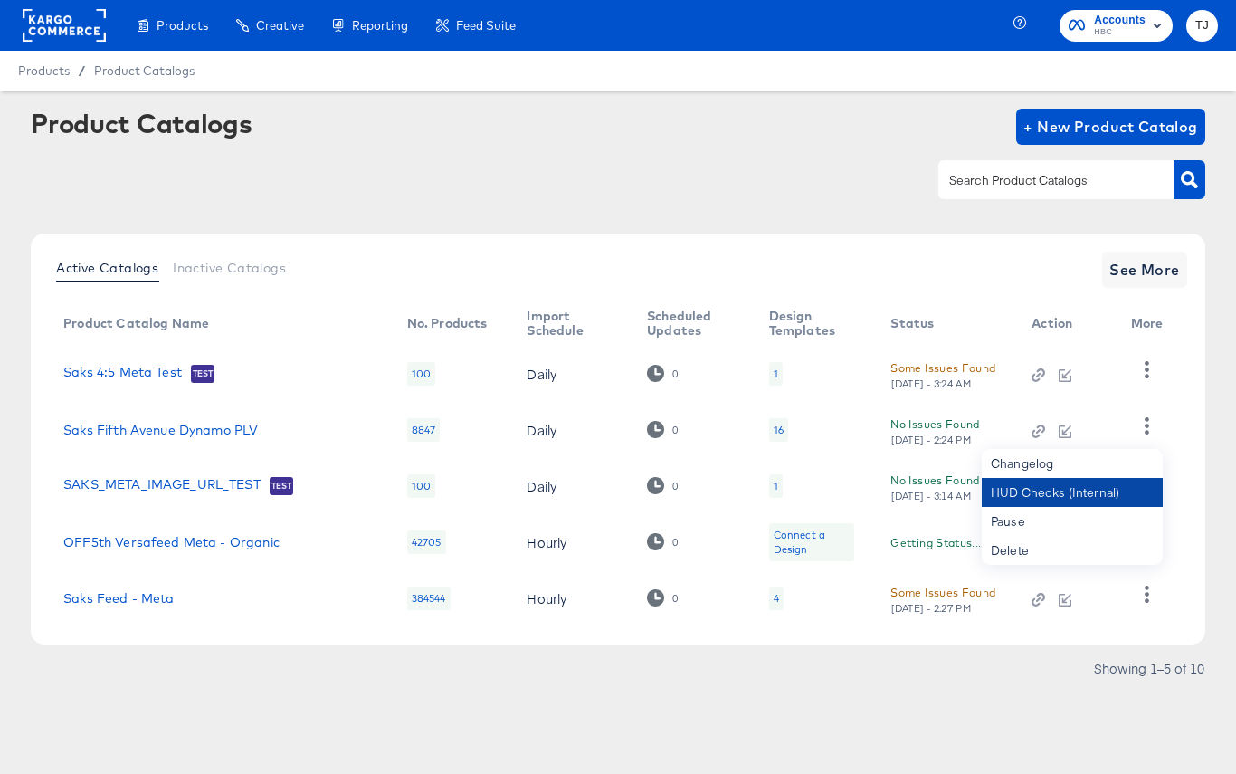
click at [1104, 487] on div "HUD Checks (Internal)" at bounding box center [1072, 492] width 181 height 29
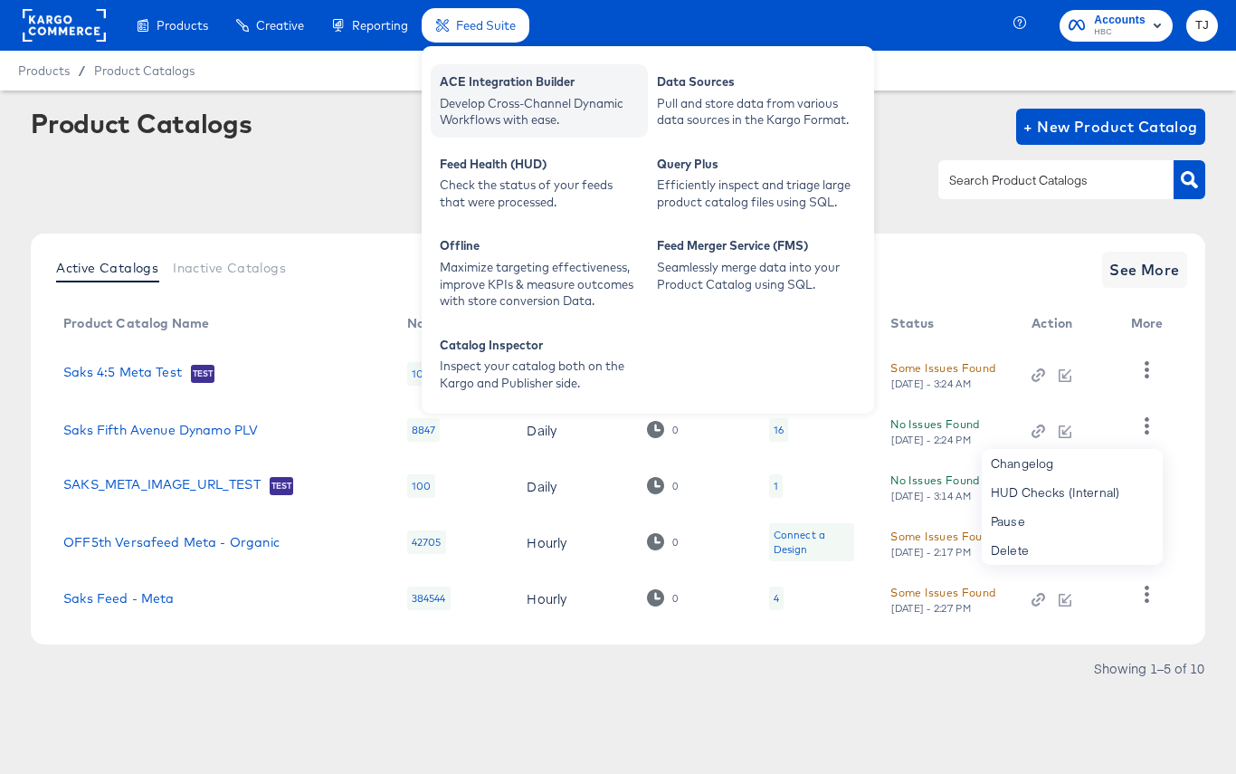
click at [491, 100] on div "Develop Cross-Channel Dynamic Workflows with ease." at bounding box center [539, 111] width 199 height 33
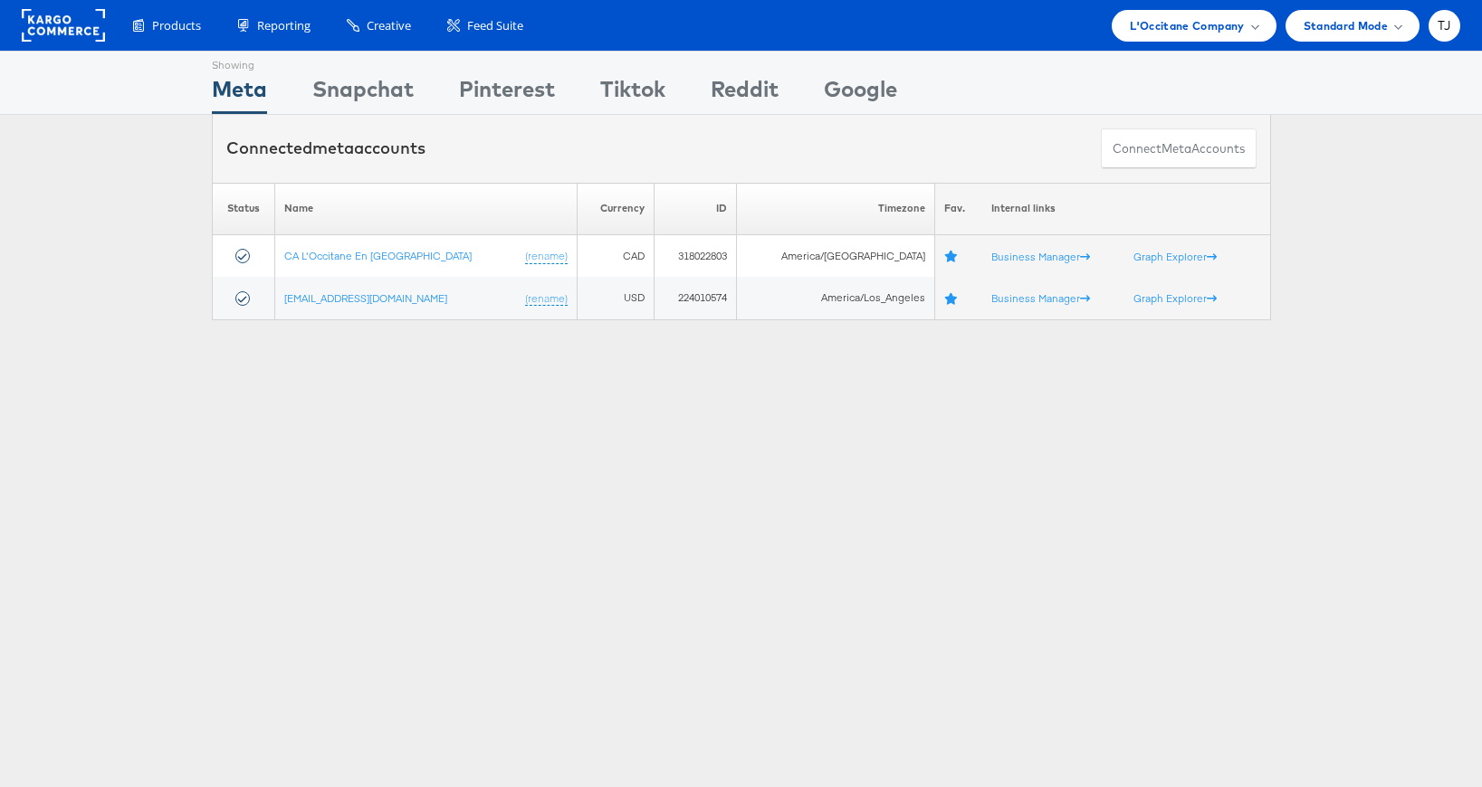
scroll to position [4, 0]
